Goal: Check status: Check status

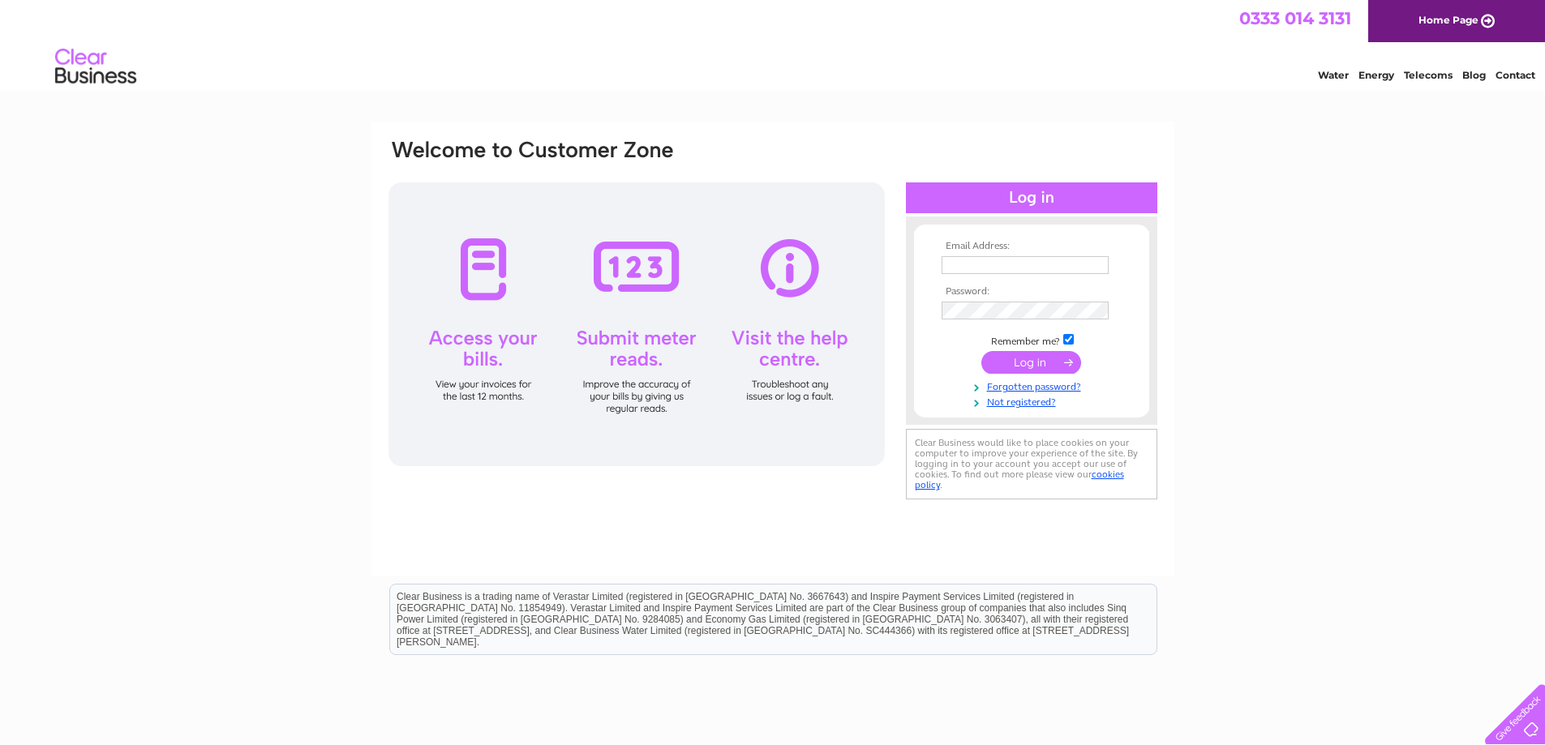
type input "[EMAIL_ADDRESS][DOMAIN_NAME]"
click at [1043, 360] on input "submit" at bounding box center [1031, 362] width 100 height 23
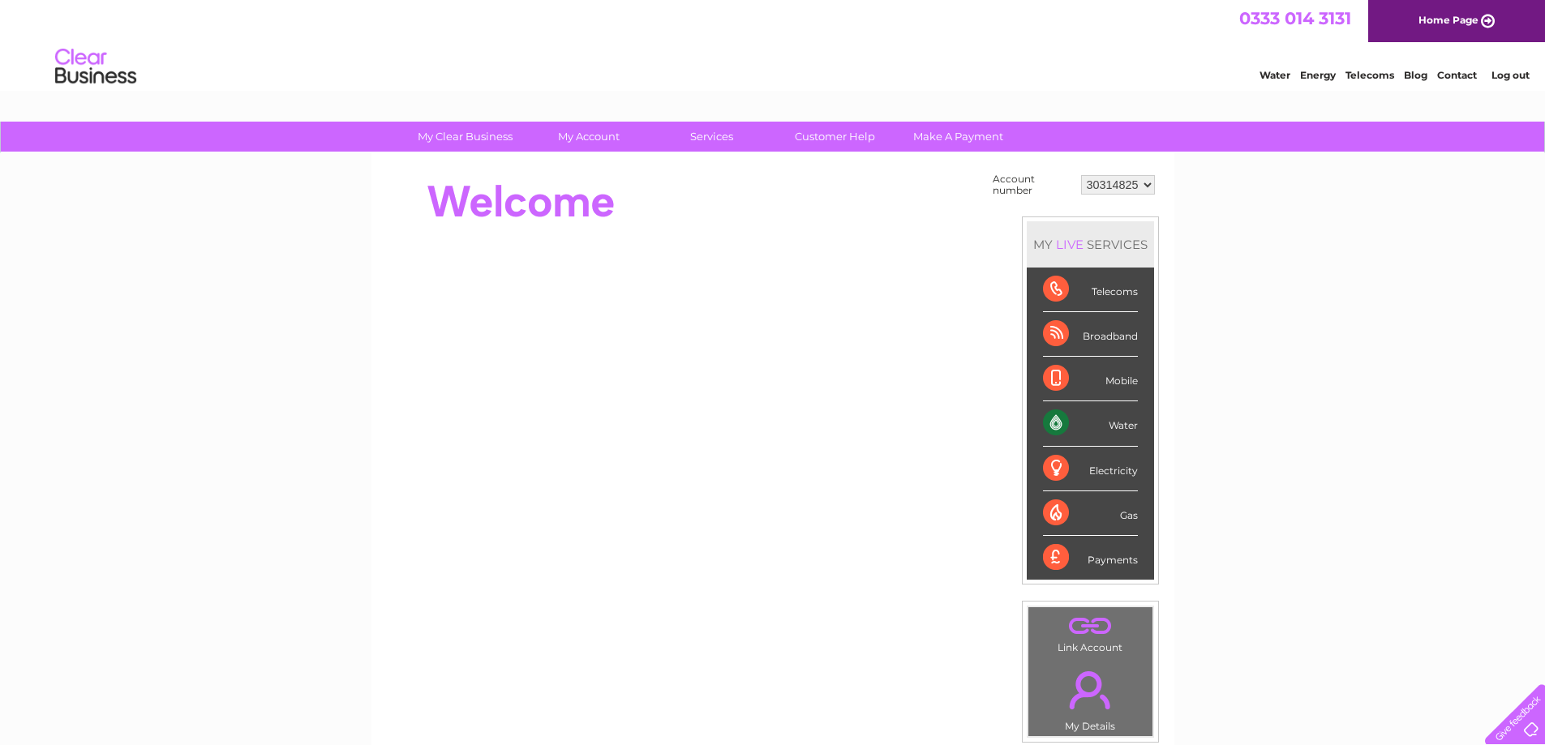
click at [1149, 187] on select "30314825" at bounding box center [1118, 184] width 74 height 19
click at [1148, 185] on select "30314825" at bounding box center [1118, 184] width 74 height 19
